Goal: Find specific page/section: Find specific page/section

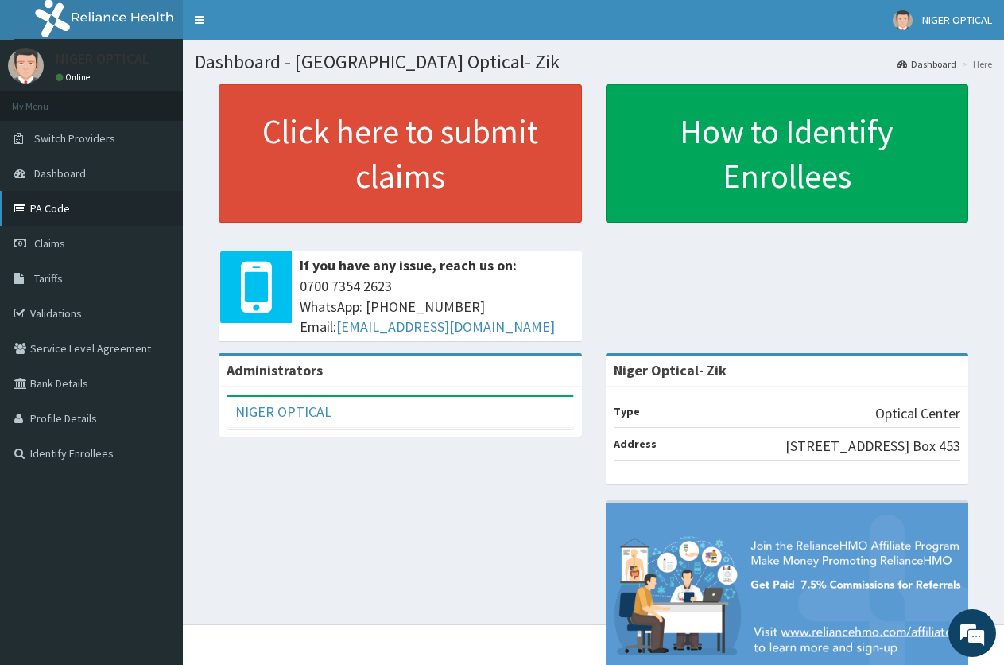
click at [56, 207] on link "PA Code" at bounding box center [91, 208] width 183 height 35
